Goal: Check status: Verify the current state of an ongoing process or item

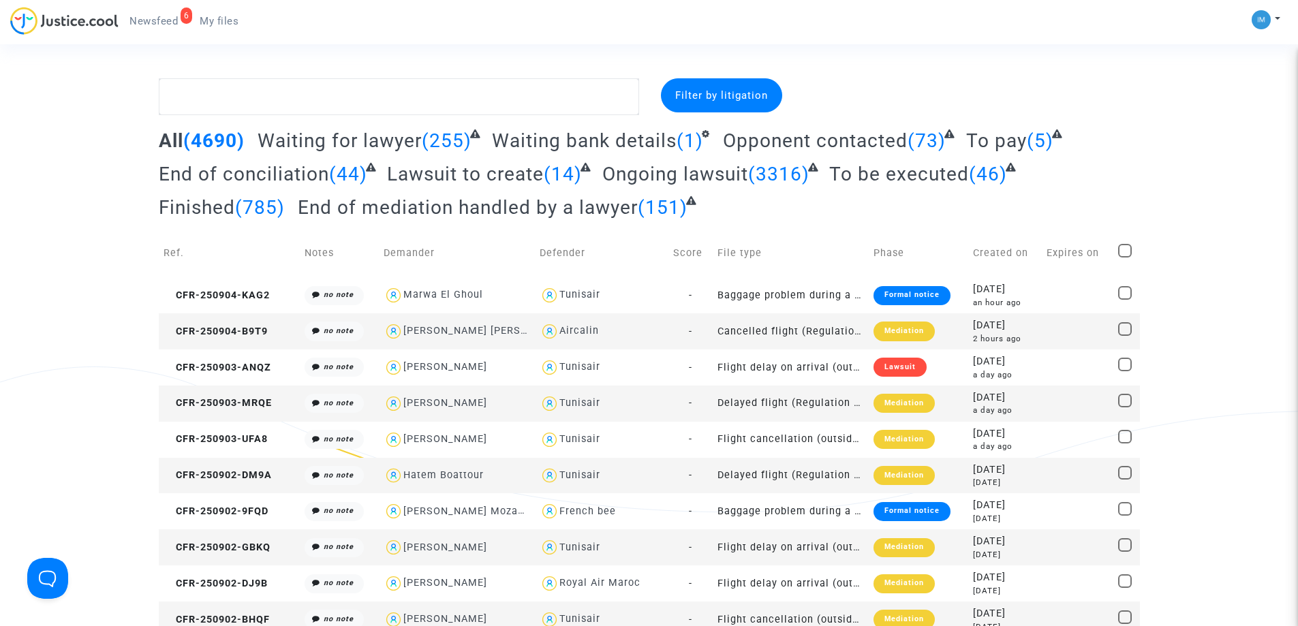
click at [899, 181] on span "To be executed" at bounding box center [899, 174] width 140 height 22
